Goal: Information Seeking & Learning: Learn about a topic

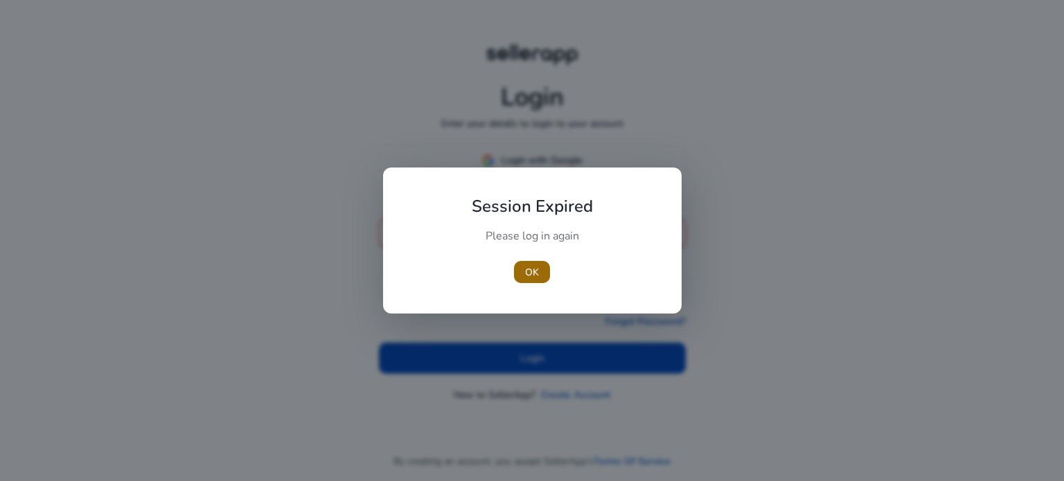
click at [535, 273] on span "OK" at bounding box center [532, 272] width 14 height 15
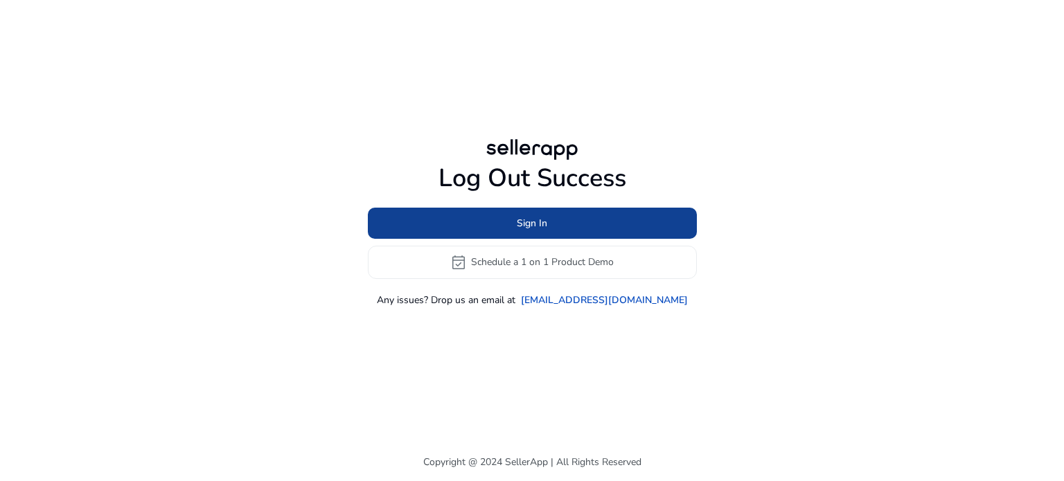
click at [526, 226] on span "Sign In" at bounding box center [532, 223] width 30 height 15
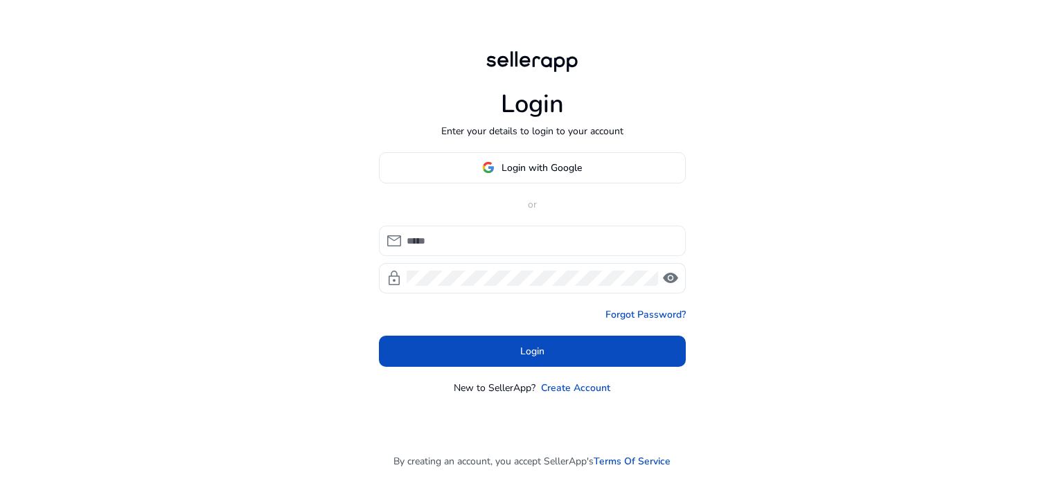
click at [506, 253] on div at bounding box center [540, 241] width 268 height 30
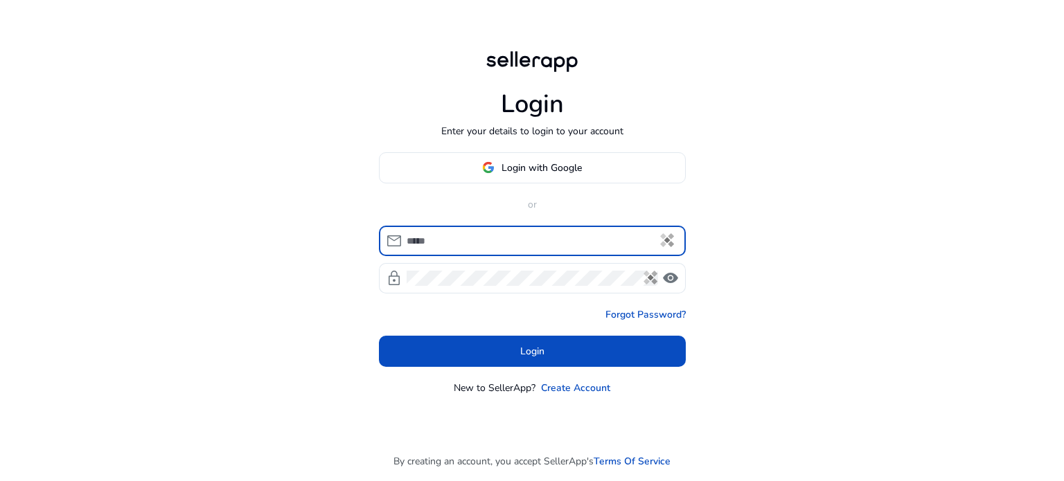
click at [502, 242] on input at bounding box center [540, 240] width 268 height 15
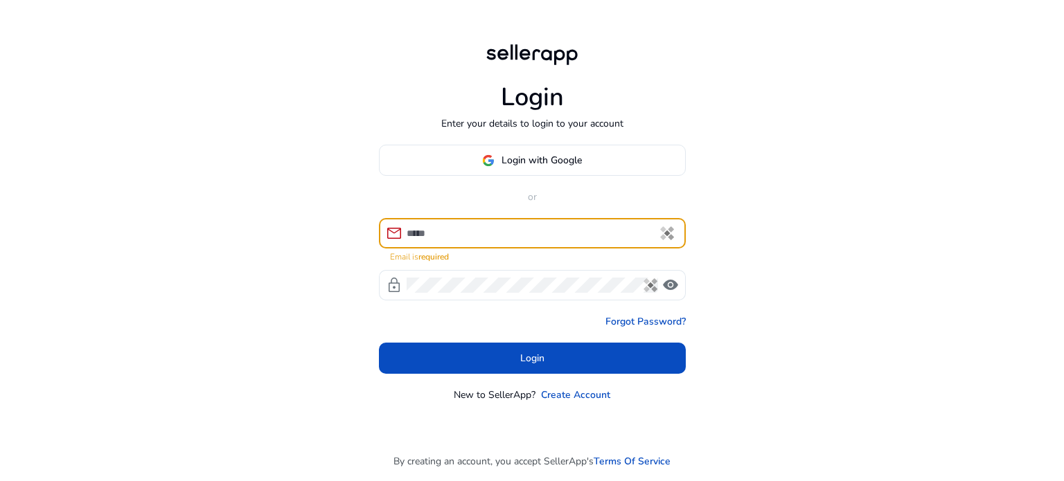
type input "**********"
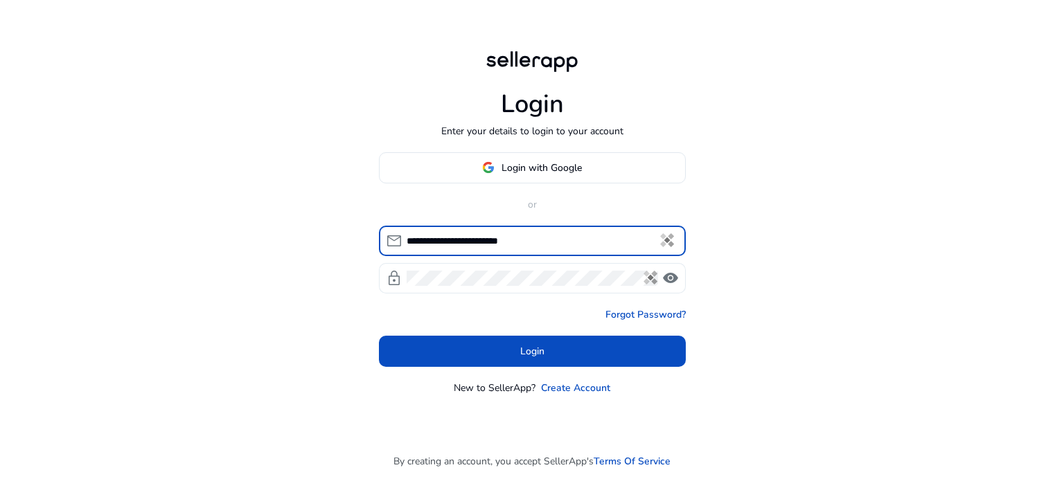
click at [672, 272] on span "visibility" at bounding box center [670, 278] width 17 height 17
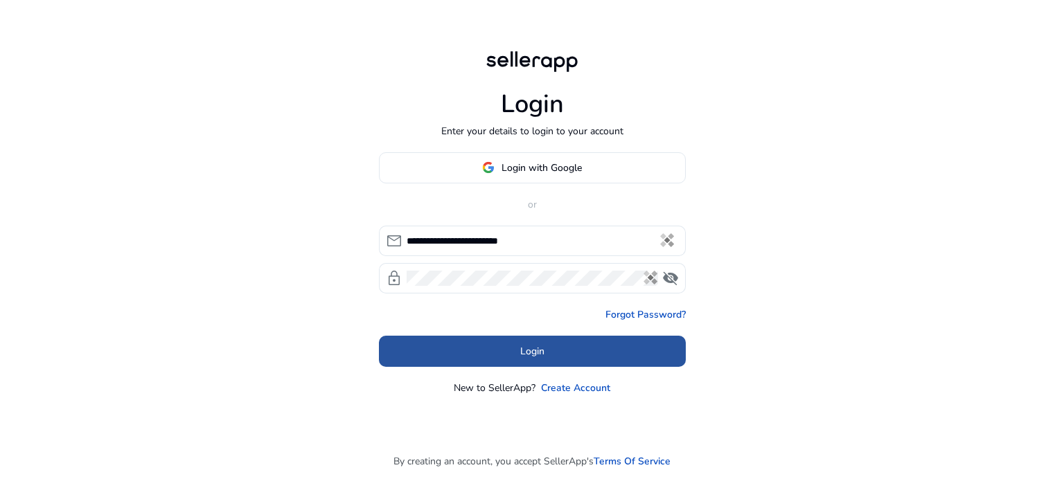
click at [451, 346] on span at bounding box center [532, 350] width 307 height 33
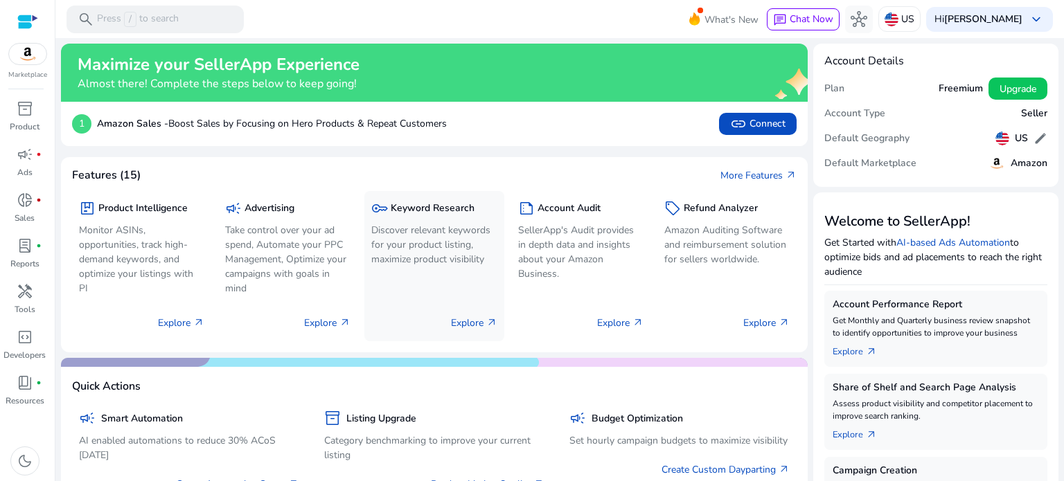
click at [456, 207] on h5 "Keyword Research" at bounding box center [433, 209] width 84 height 12
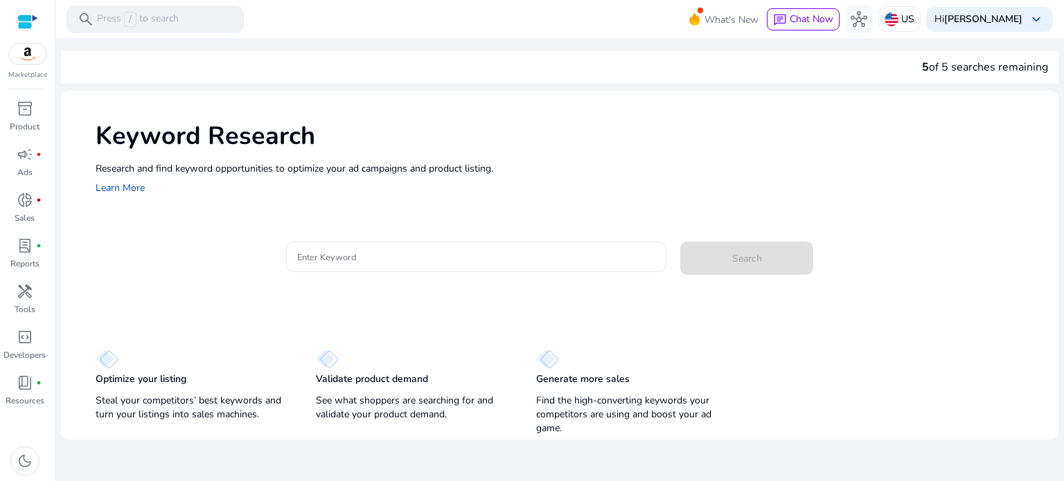
click at [439, 253] on input "Enter Keyword" at bounding box center [476, 256] width 359 height 15
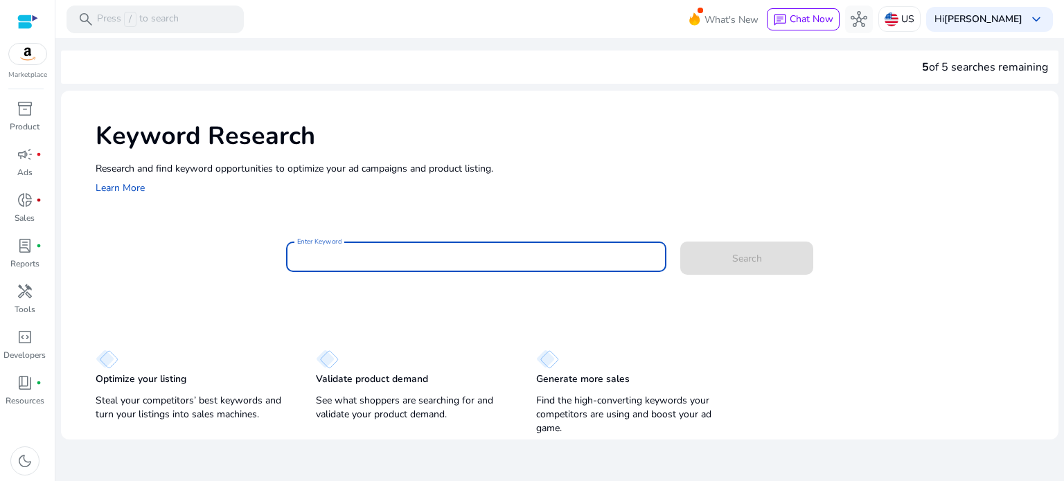
paste input "**********"
type input "**********"
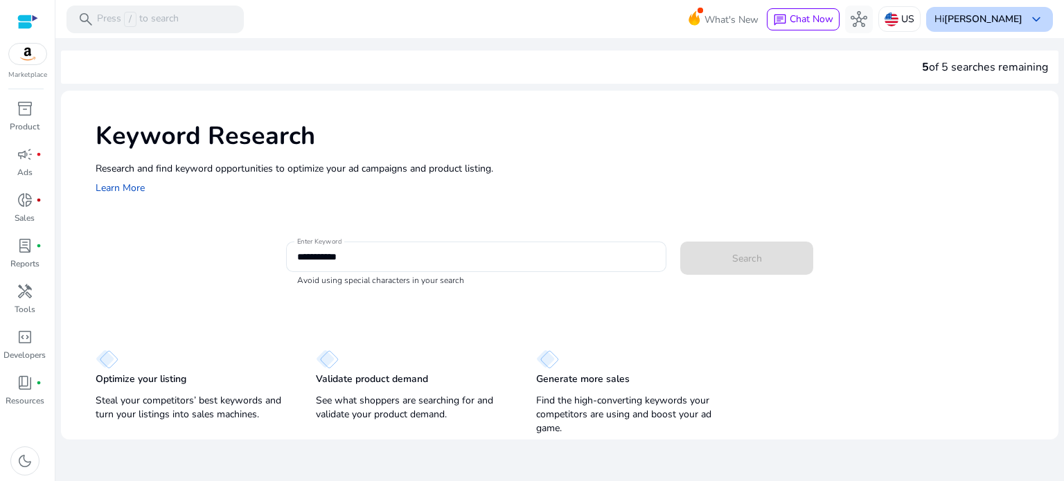
click at [1019, 15] on b "[PERSON_NAME]" at bounding box center [983, 18] width 78 height 13
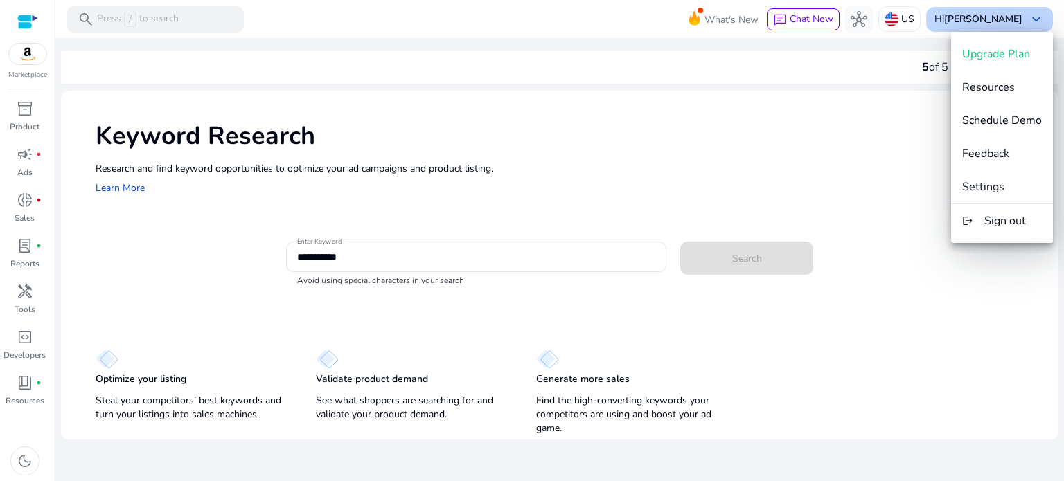
click at [1019, 15] on div at bounding box center [532, 240] width 1064 height 481
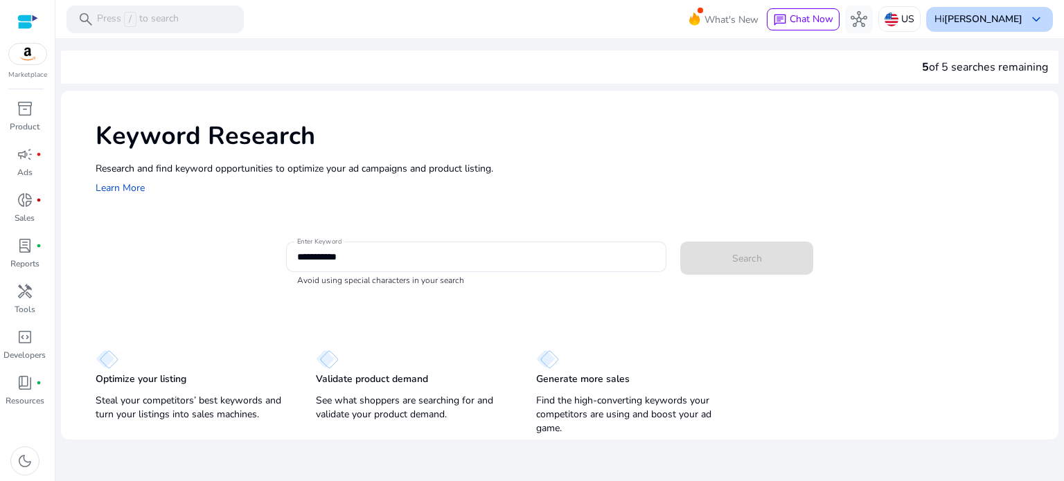
click at [1019, 15] on b "[PERSON_NAME]" at bounding box center [983, 18] width 78 height 13
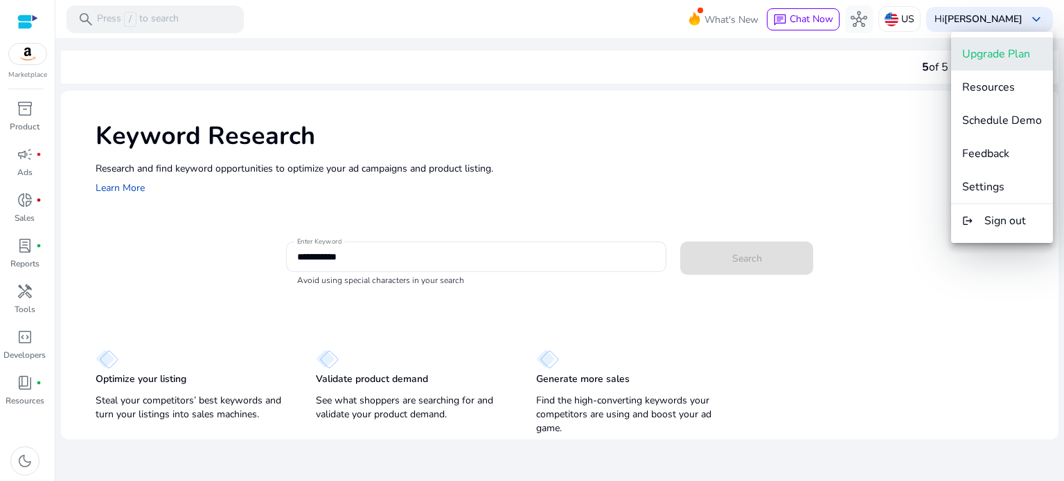
click at [1014, 52] on span "Upgrade Plan" at bounding box center [996, 53] width 68 height 15
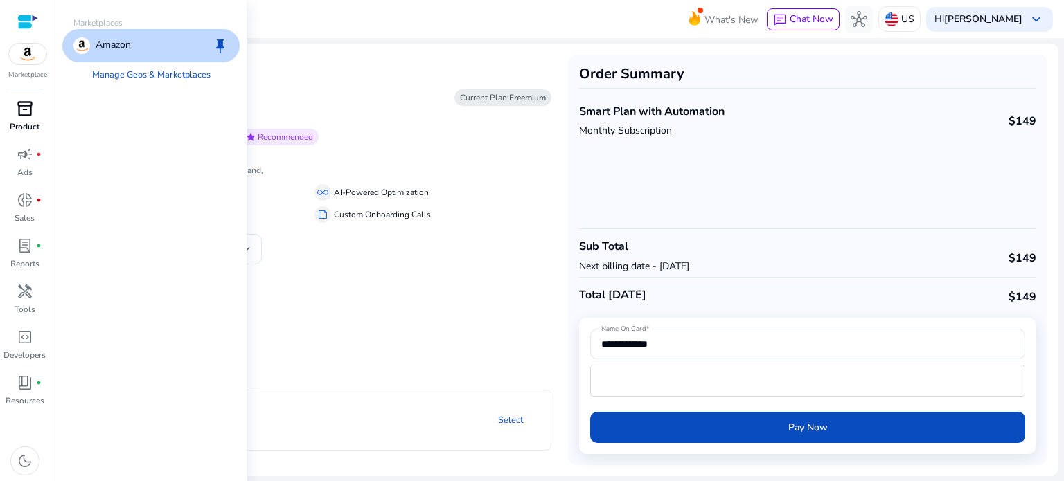
click at [17, 113] on span "inventory_2" at bounding box center [25, 108] width 17 height 17
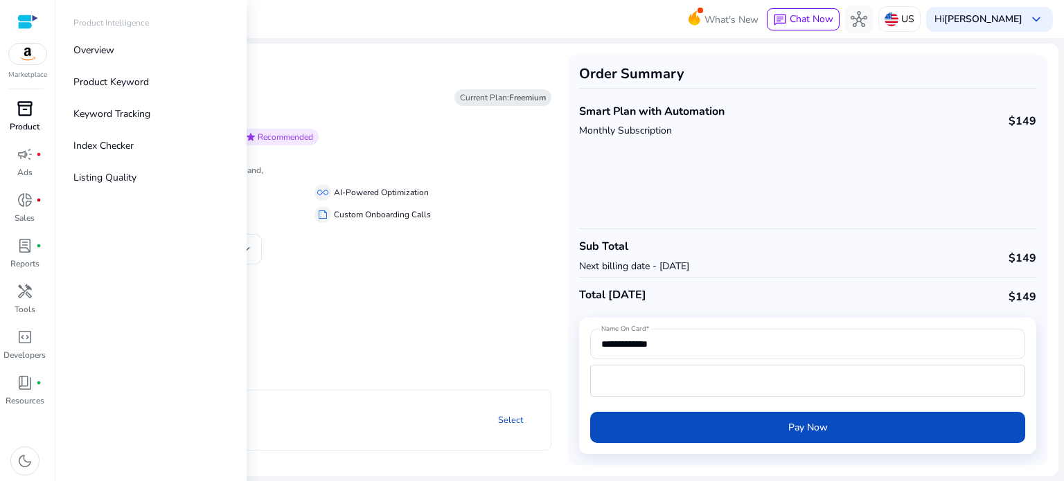
click at [17, 113] on span "inventory_2" at bounding box center [25, 108] width 17 height 17
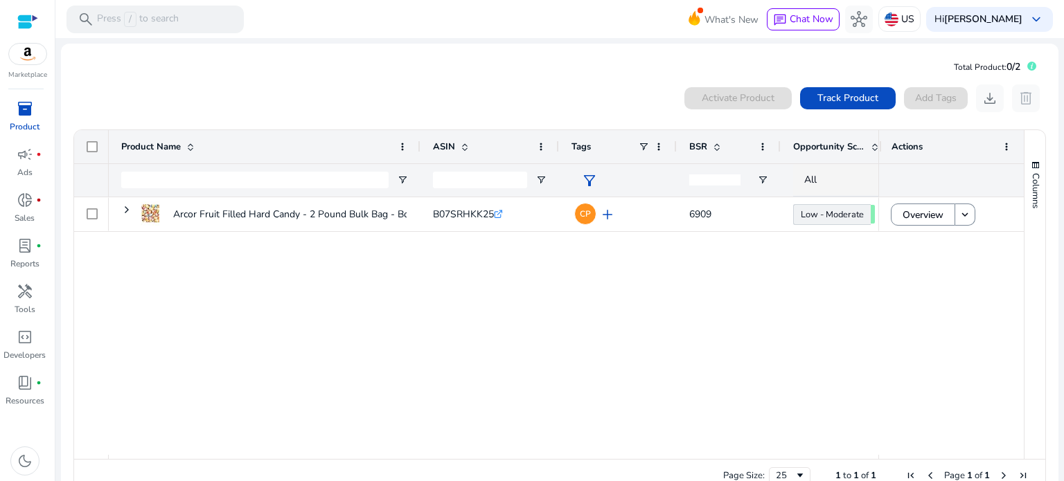
click at [264, 80] on div "0 products selected Activate Product Track Product Add Tags download delete 1 t…" at bounding box center [559, 289] width 975 height 422
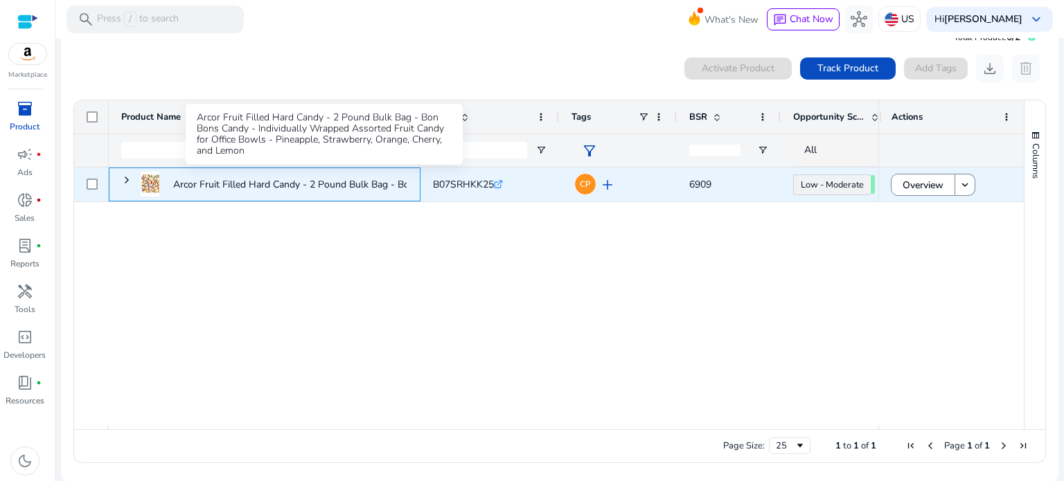
click at [255, 185] on p "Arcor Fruit Filled Hard Candy - 2 Pound Bulk Bag - Bon Bons Candy..." at bounding box center [324, 184] width 302 height 28
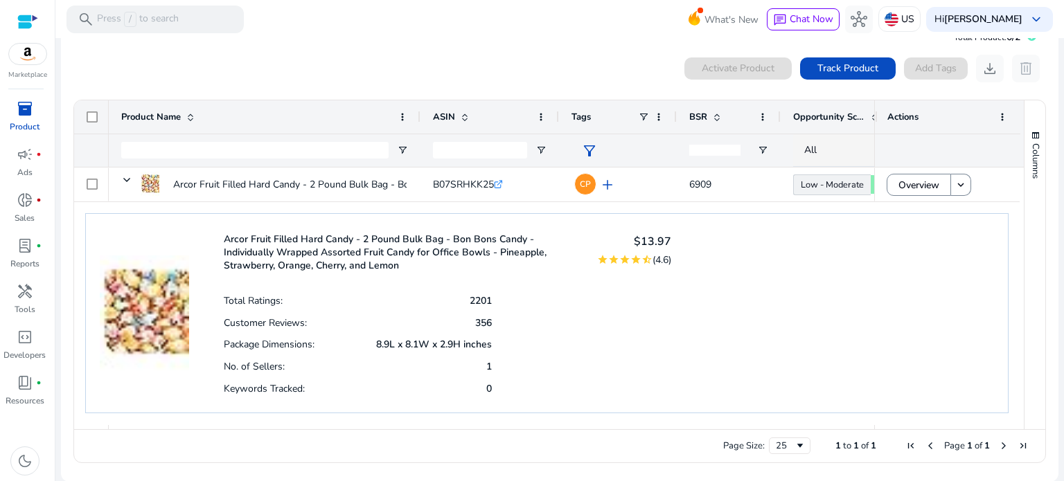
click at [260, 253] on p "Arcor Fruit Filled Hard Candy - 2 Pound Bulk Bag - Bon Bons Candy - Individuall…" at bounding box center [402, 252] width 356 height 39
click at [134, 318] on img at bounding box center [144, 300] width 89 height 145
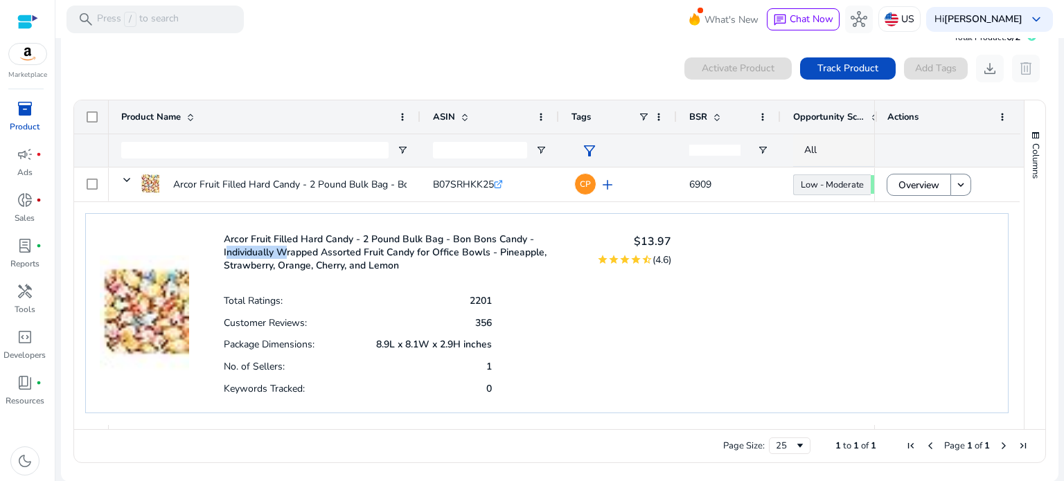
click at [134, 318] on img at bounding box center [144, 300] width 89 height 145
click at [358, 283] on div "Arcor Fruit Filled Hard Candy - 2 Pound Bulk Bag - Bon Bons Candy - Individuall…" at bounding box center [447, 314] width 447 height 172
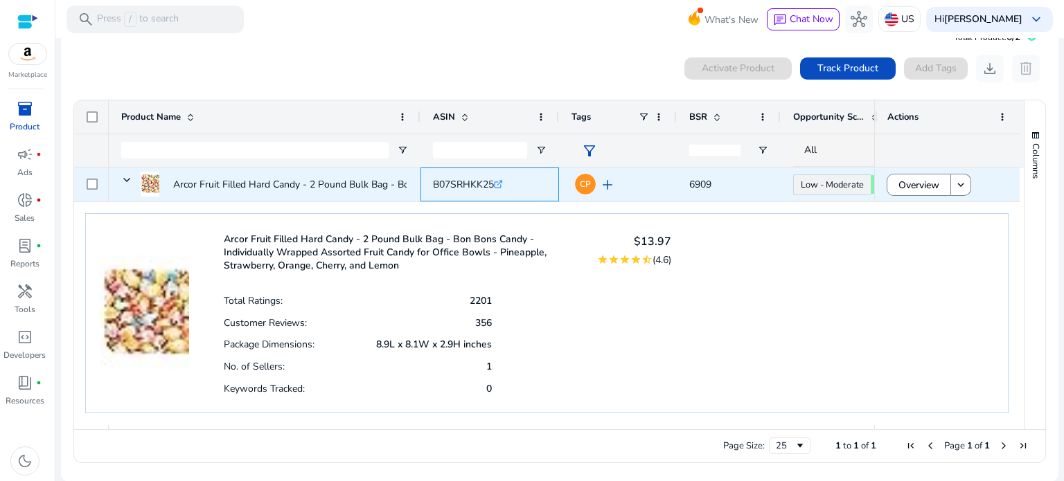
click at [480, 180] on span "B07SRHKK25" at bounding box center [463, 184] width 61 height 13
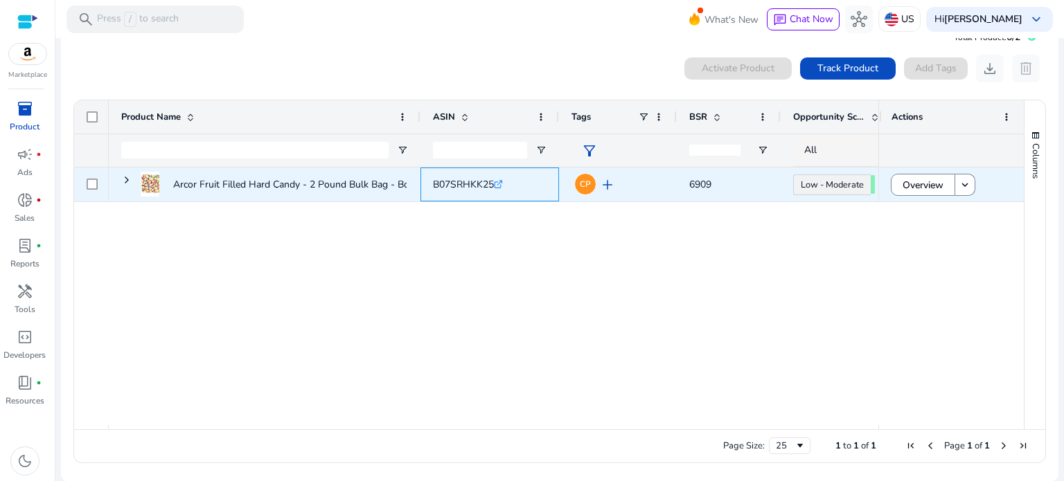
click at [497, 184] on icon at bounding box center [497, 184] width 7 height 7
